Goal: Find specific page/section: Find specific page/section

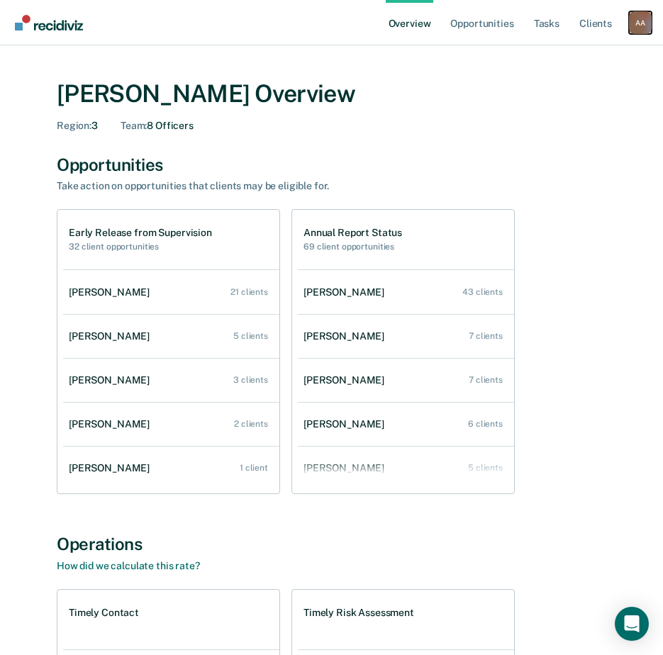
click at [642, 16] on div "A A" at bounding box center [640, 22] width 23 height 23
click at [553, 86] on link "Log Out" at bounding box center [583, 92] width 114 height 12
click at [508, 23] on link "Opportunities" at bounding box center [481, 22] width 69 height 45
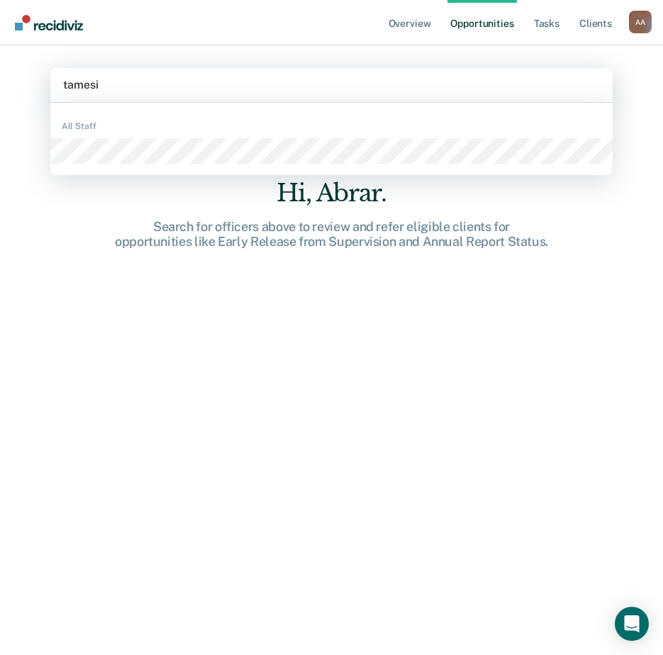
type input "tamesia"
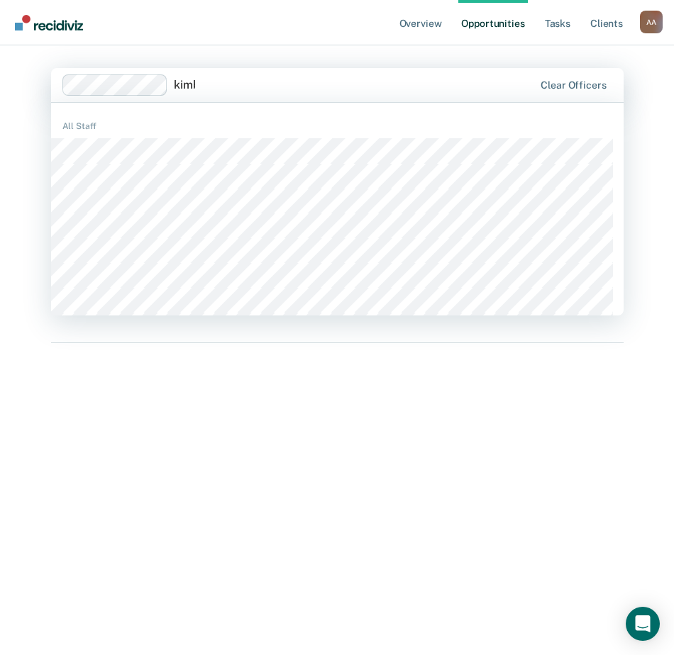
type input "kimber"
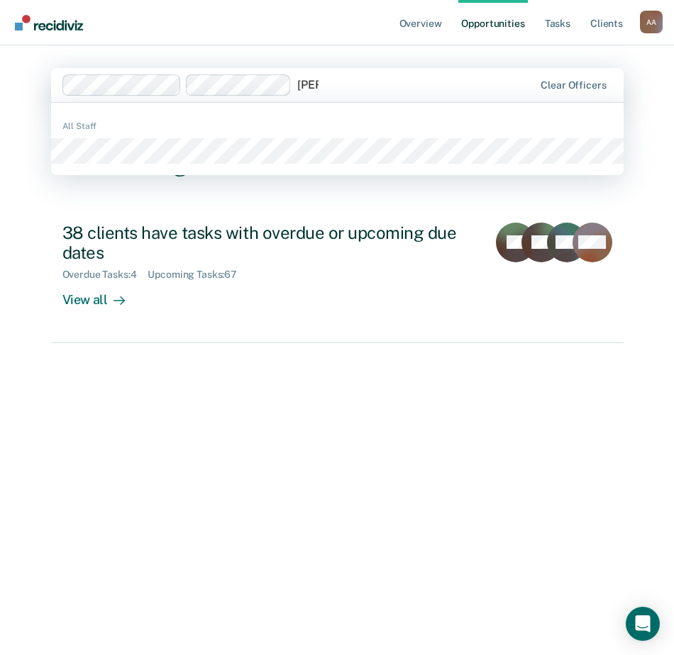
type input "cuevas"
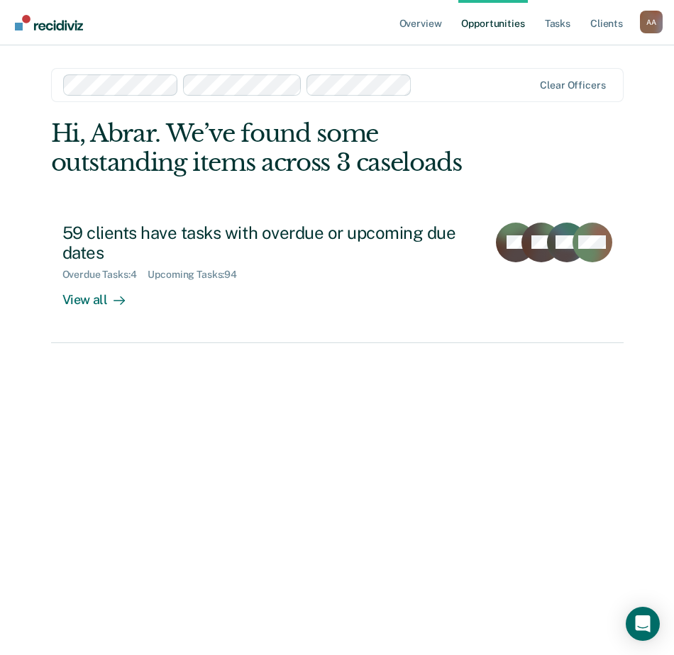
click at [230, 487] on div "Hi, Abrar. We’ve found some outstanding items across 3 caseloads 59 clients hav…" at bounding box center [337, 367] width 572 height 496
click at [178, 484] on div "Hi, Abrar. We’ve found some outstanding items across 3 caseloads 59 clients hav…" at bounding box center [337, 367] width 572 height 496
click at [112, 384] on div "Hi, Abrar. We’ve found some outstanding items across 3 caseloads 59 clients hav…" at bounding box center [337, 367] width 572 height 496
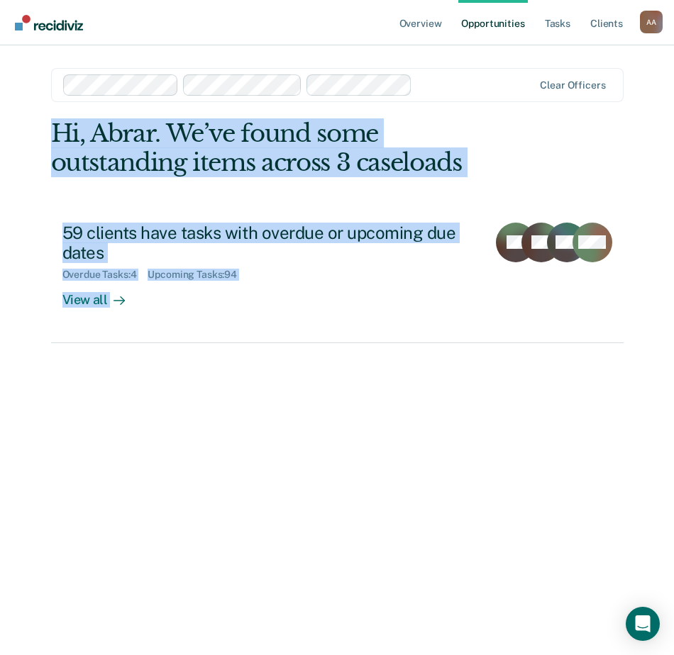
drag, startPoint x: 44, startPoint y: 200, endPoint x: 528, endPoint y: 442, distance: 541.5
click at [528, 442] on main "Clear officers Hi, Abrar. We’ve found some outstanding items across 3 caseloads…" at bounding box center [337, 333] width 606 height 576
drag, startPoint x: 528, startPoint y: 442, endPoint x: 367, endPoint y: 399, distance: 166.6
click at [368, 399] on div "Hi, Abrar. We’ve found some outstanding items across 3 caseloads 59 clients hav…" at bounding box center [337, 367] width 572 height 496
click at [229, 404] on div "Hi, Abrar. We’ve found some outstanding items across 3 caseloads 59 clients hav…" at bounding box center [337, 367] width 572 height 496
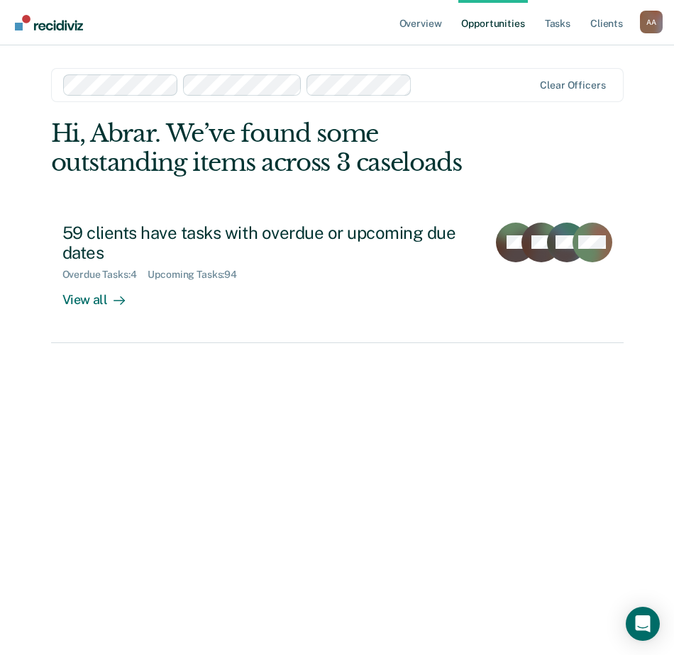
click at [157, 410] on div "Hi, Abrar. We’ve found some outstanding items across 3 caseloads 59 clients hav…" at bounding box center [337, 367] width 572 height 496
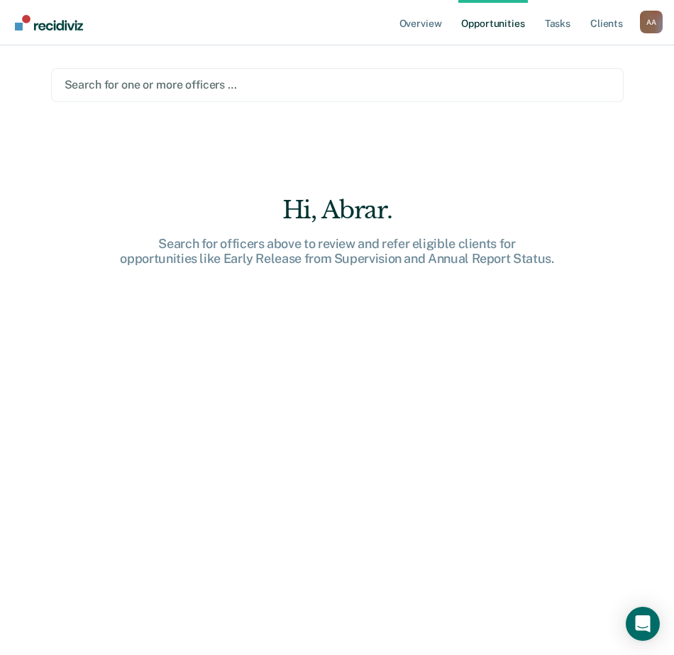
click at [557, 156] on div "Hi, Abrar. Search for officers above to review and refer eligible clients for o…" at bounding box center [337, 367] width 572 height 496
